Goal: Information Seeking & Learning: Compare options

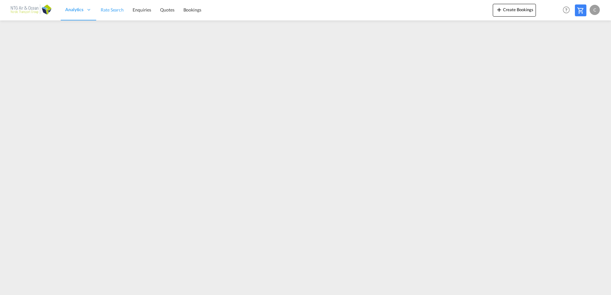
click at [116, 4] on link "Rate Search" at bounding box center [112, 10] width 32 height 21
